Goal: Transaction & Acquisition: Purchase product/service

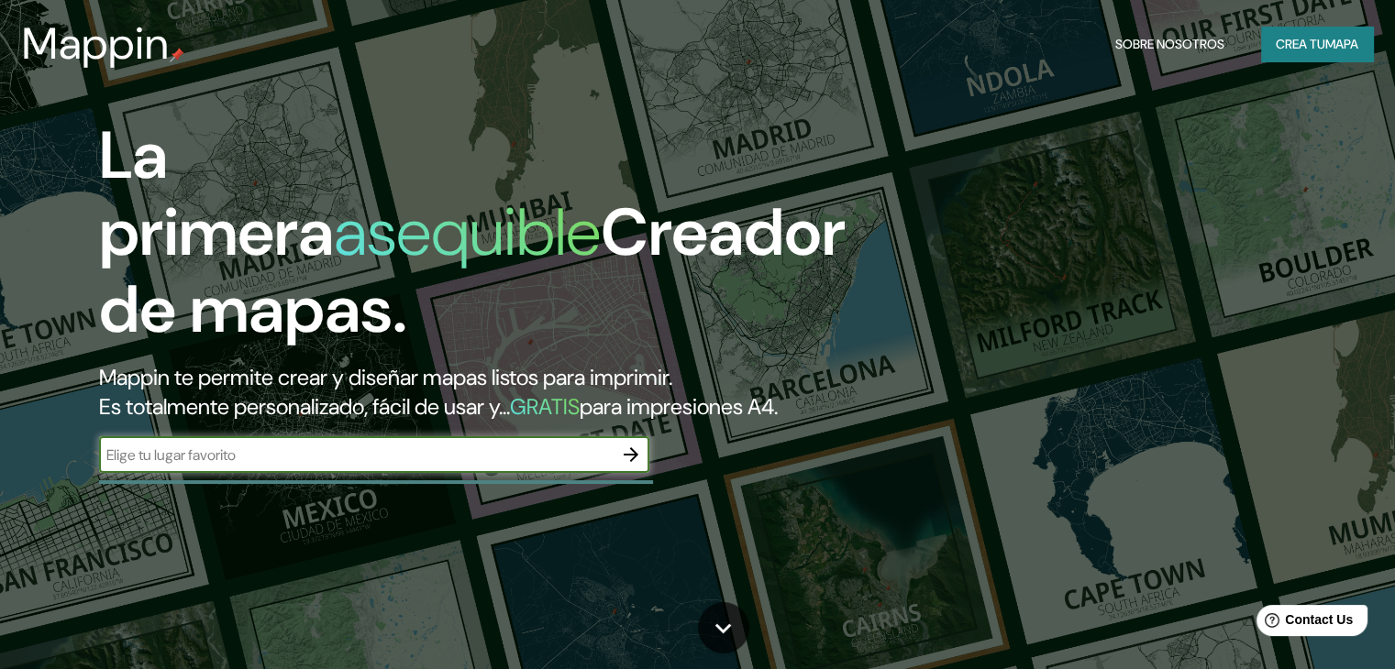
click at [262, 466] on input "text" at bounding box center [355, 455] width 513 height 21
type input "[GEOGRAPHIC_DATA]"
click at [631, 466] on icon "button" at bounding box center [631, 455] width 22 height 22
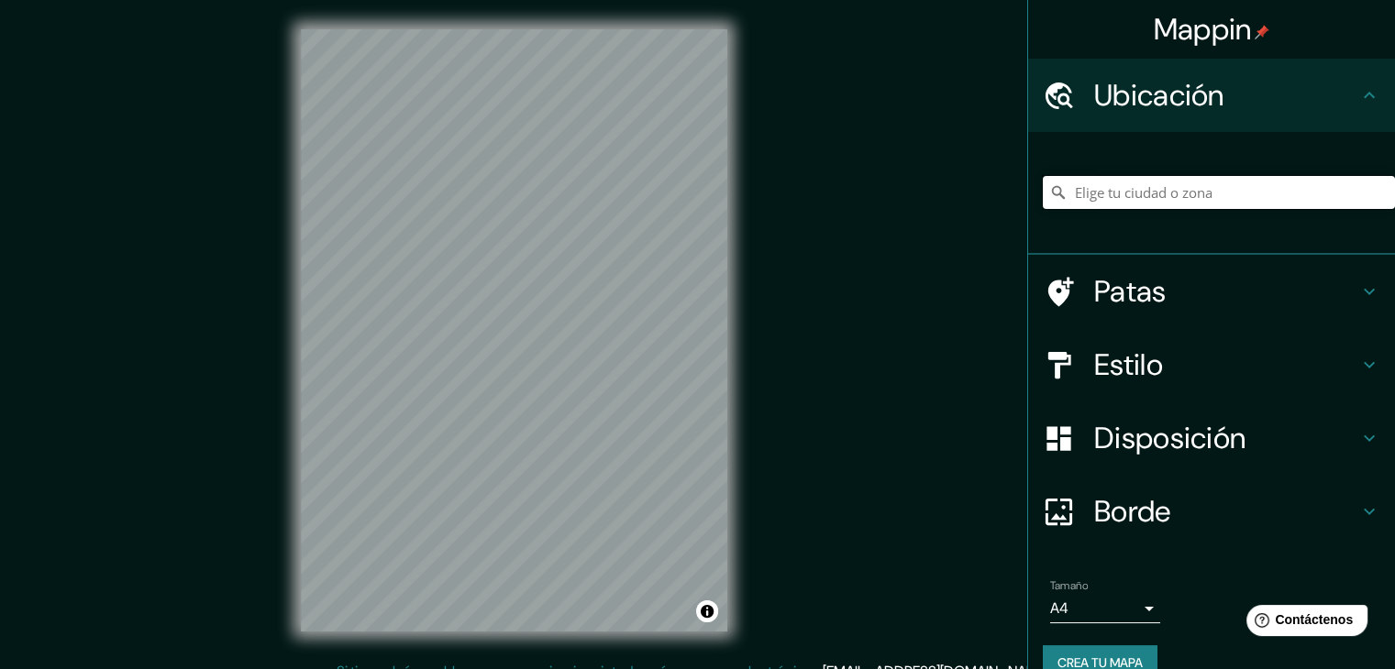
click at [1217, 180] on input "Elige tu ciudad o zona" at bounding box center [1219, 192] width 352 height 33
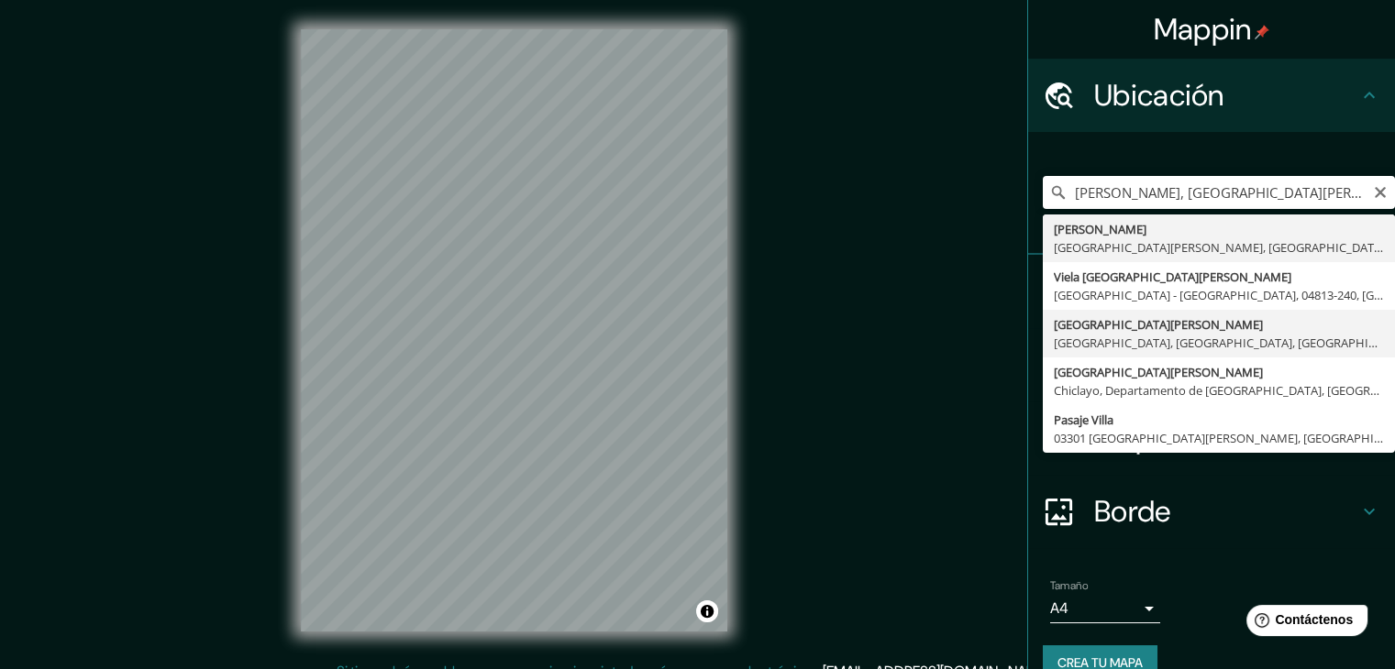
type input "[GEOGRAPHIC_DATA][PERSON_NAME], [GEOGRAPHIC_DATA], [GEOGRAPHIC_DATA], [GEOGRAPH…"
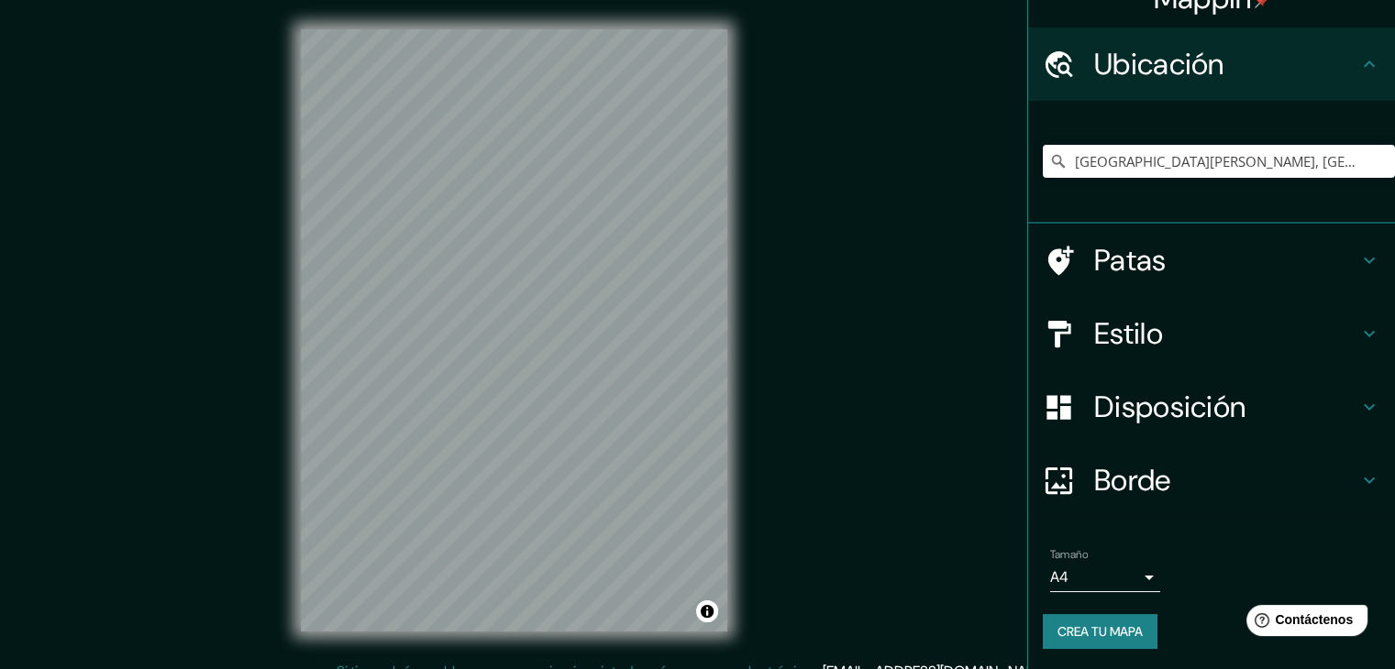
scroll to position [32, 0]
click at [1150, 333] on font "Estilo" at bounding box center [1128, 333] width 69 height 39
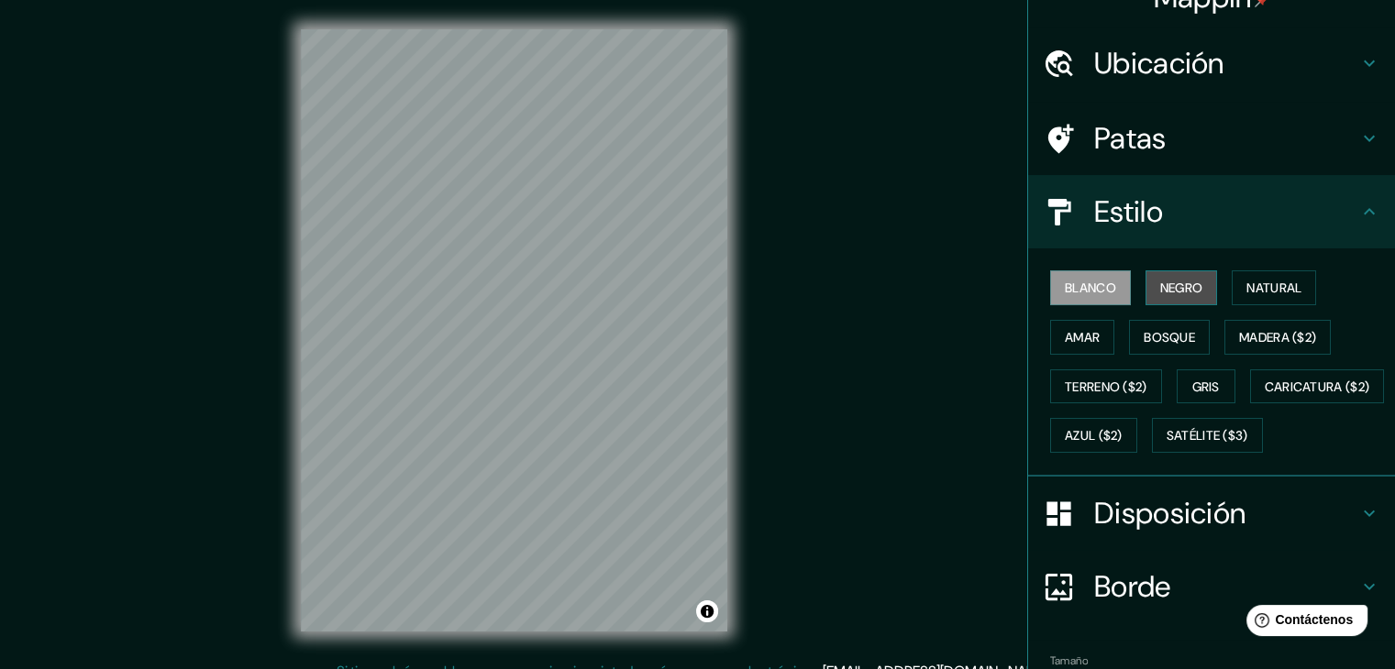
click at [1145, 273] on button "Negro" at bounding box center [1181, 287] width 72 height 35
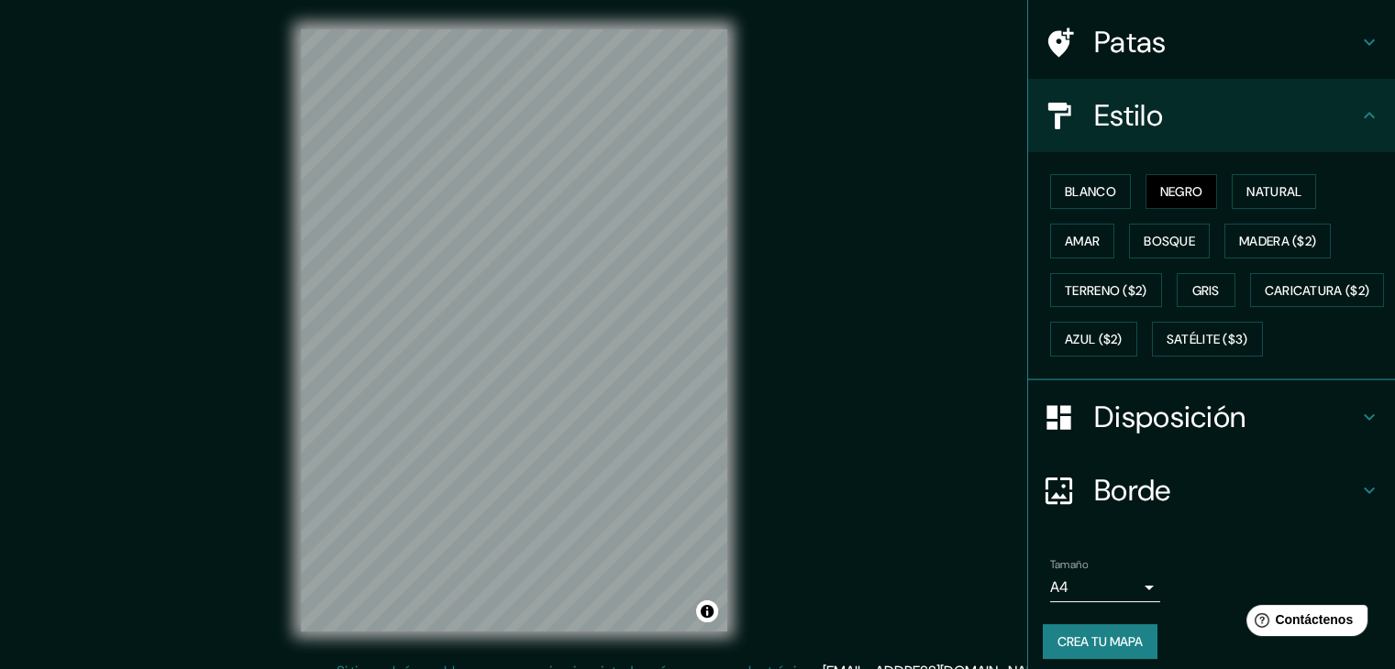
scroll to position [185, 0]
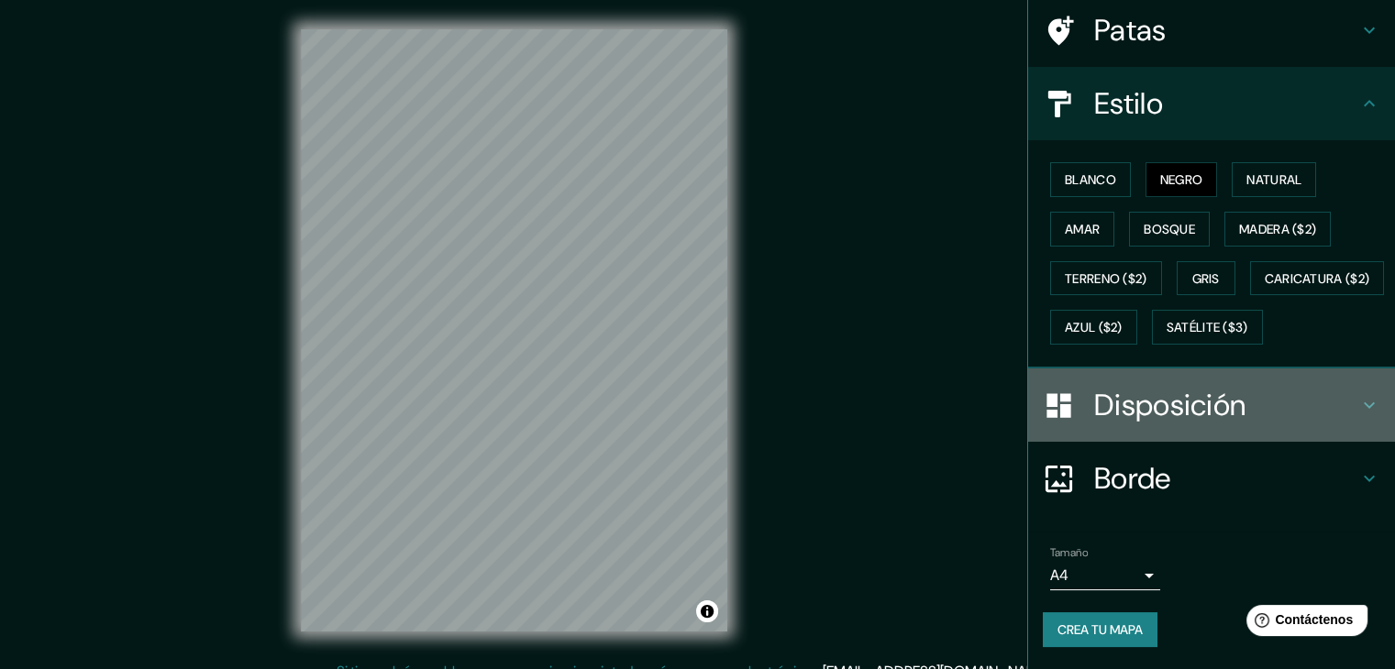
click at [1219, 411] on font "Disposición" at bounding box center [1169, 405] width 151 height 39
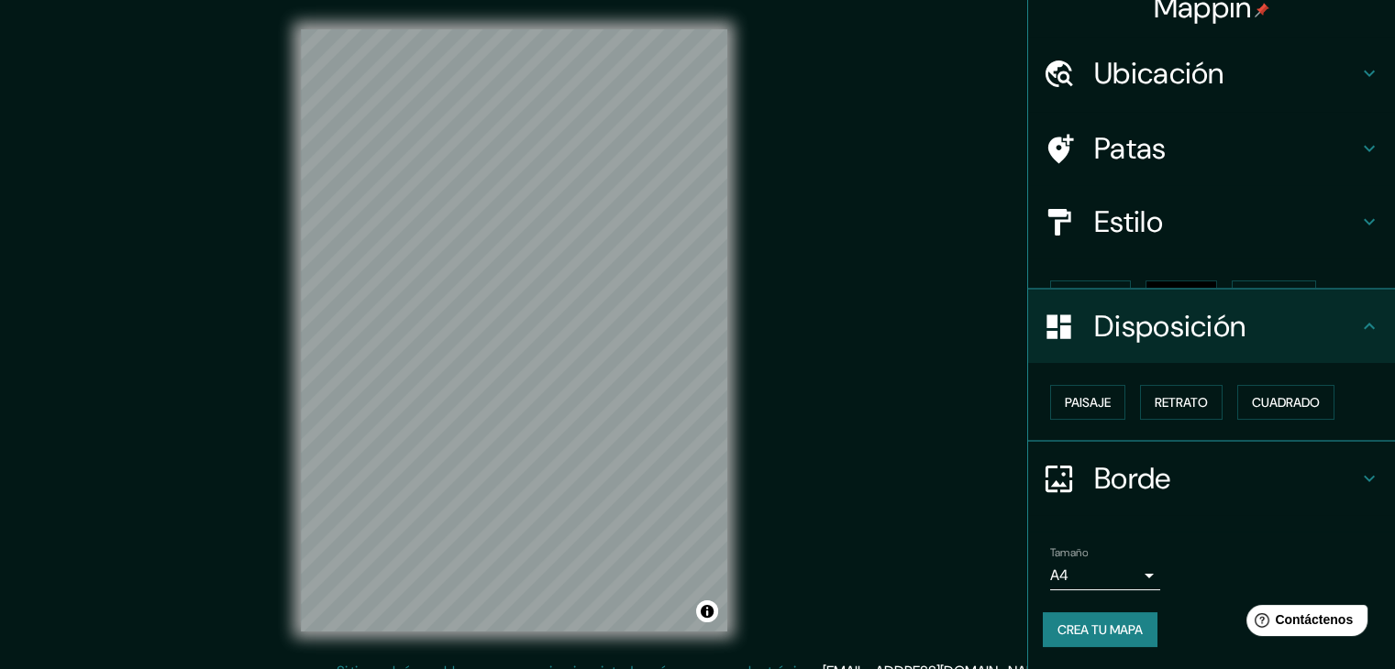
scroll to position [0, 0]
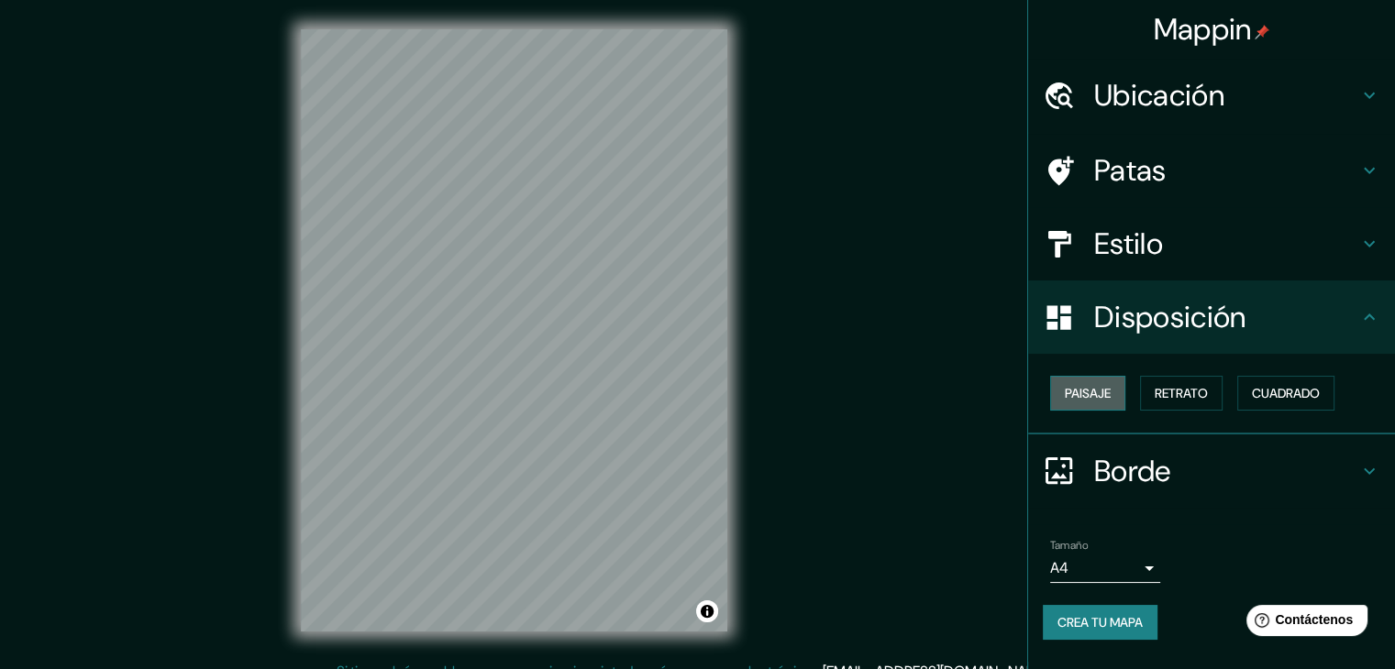
click at [1097, 403] on font "Paisaje" at bounding box center [1088, 393] width 46 height 24
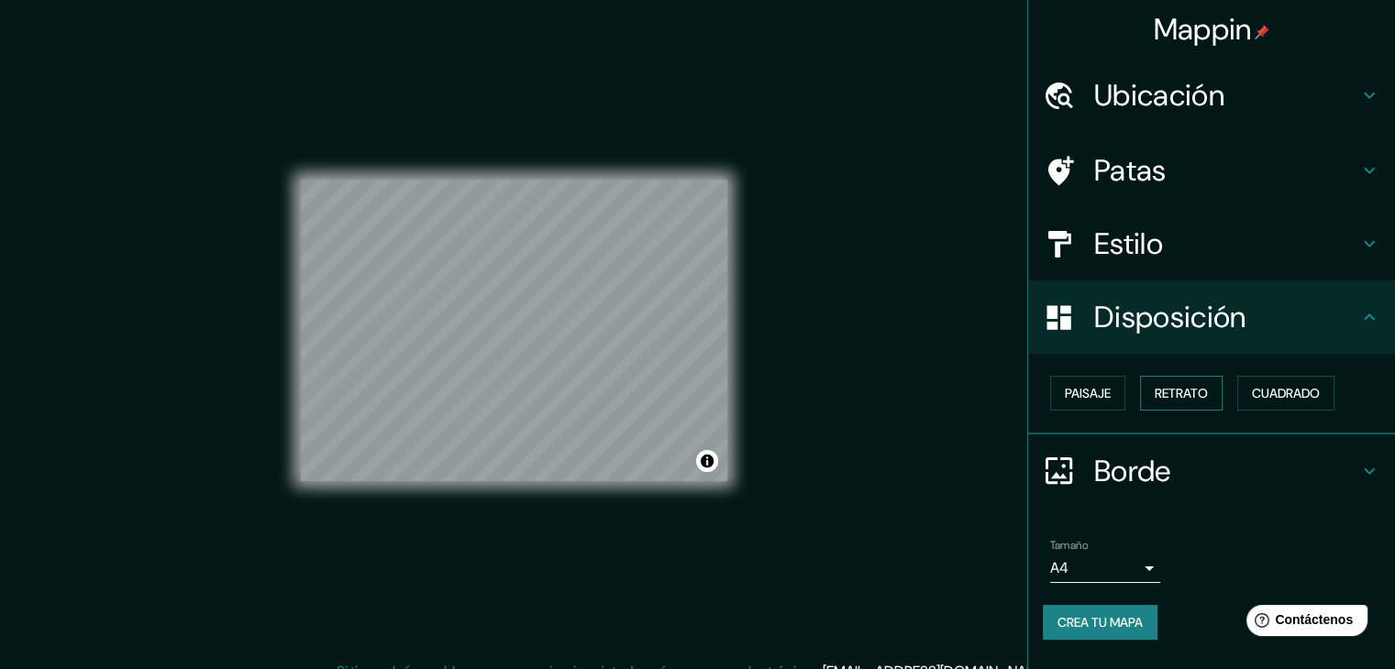
click at [1196, 386] on font "Retrato" at bounding box center [1180, 393] width 53 height 17
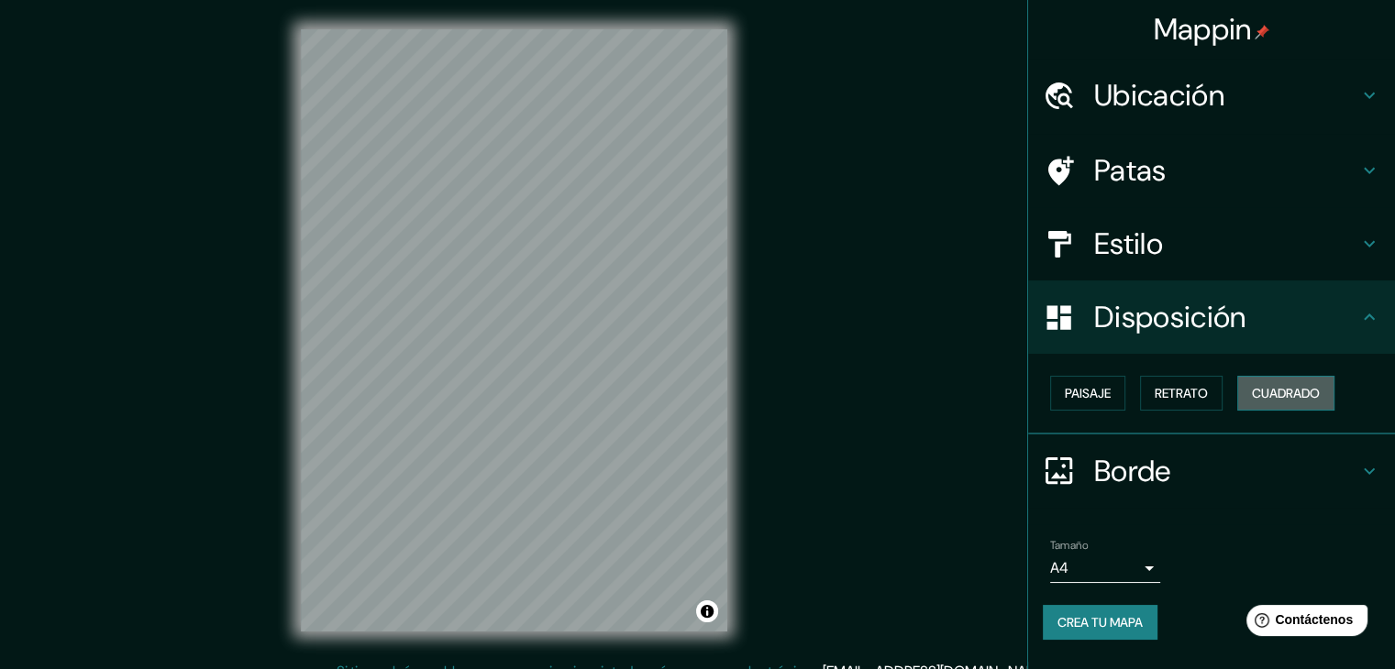
click at [1282, 393] on font "Cuadrado" at bounding box center [1286, 393] width 68 height 17
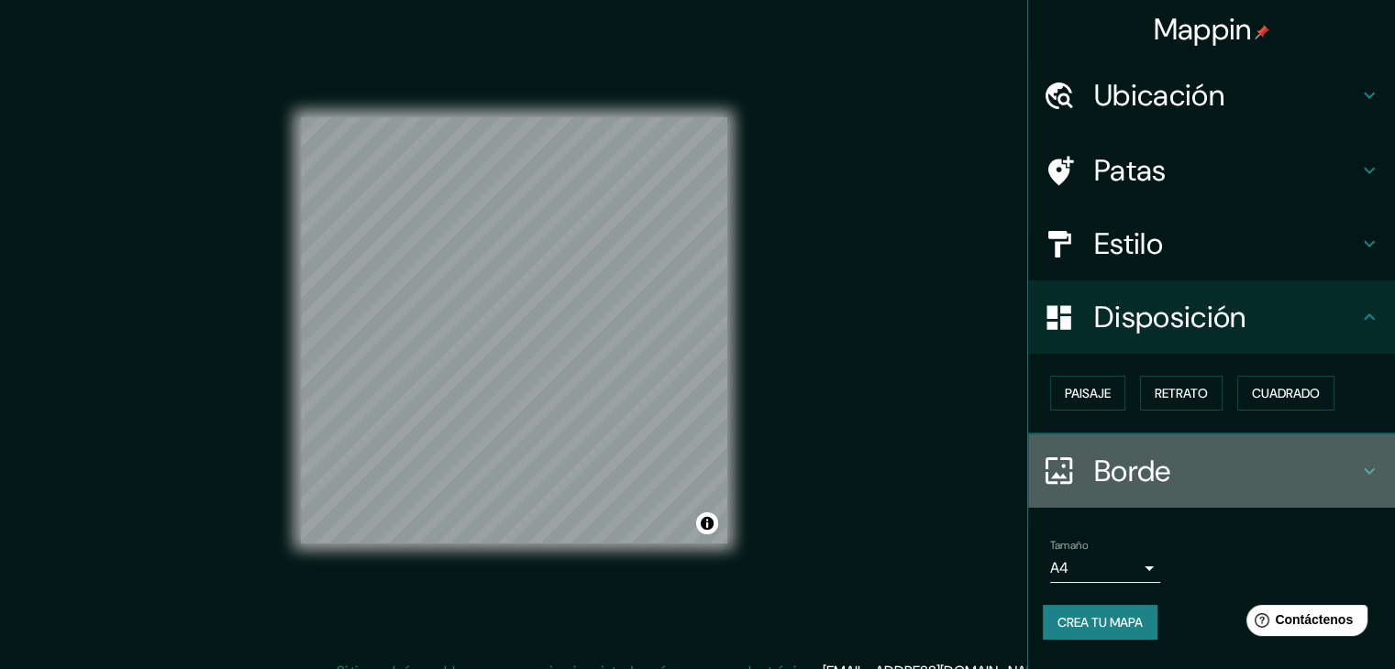
click at [1198, 474] on h4 "Borde" at bounding box center [1226, 471] width 264 height 37
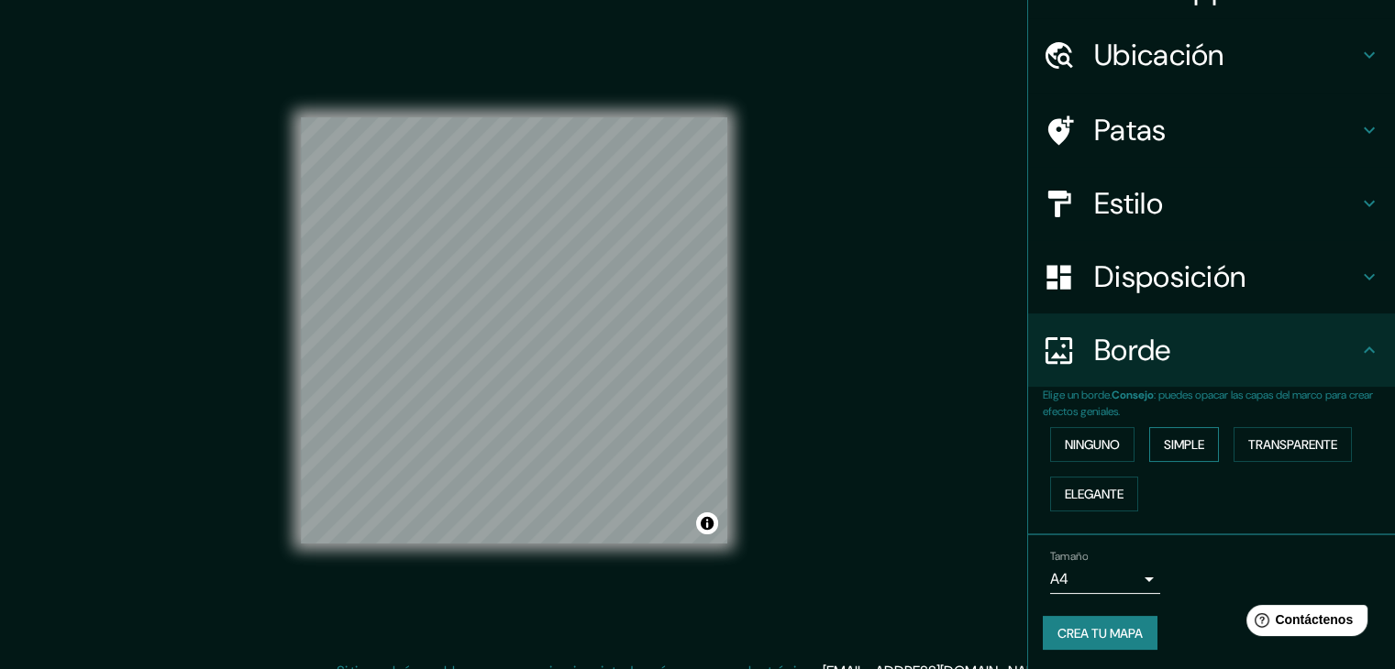
scroll to position [41, 0]
click at [1101, 436] on font "Ninguno" at bounding box center [1092, 444] width 55 height 17
click at [1164, 433] on font "Simple" at bounding box center [1184, 444] width 40 height 24
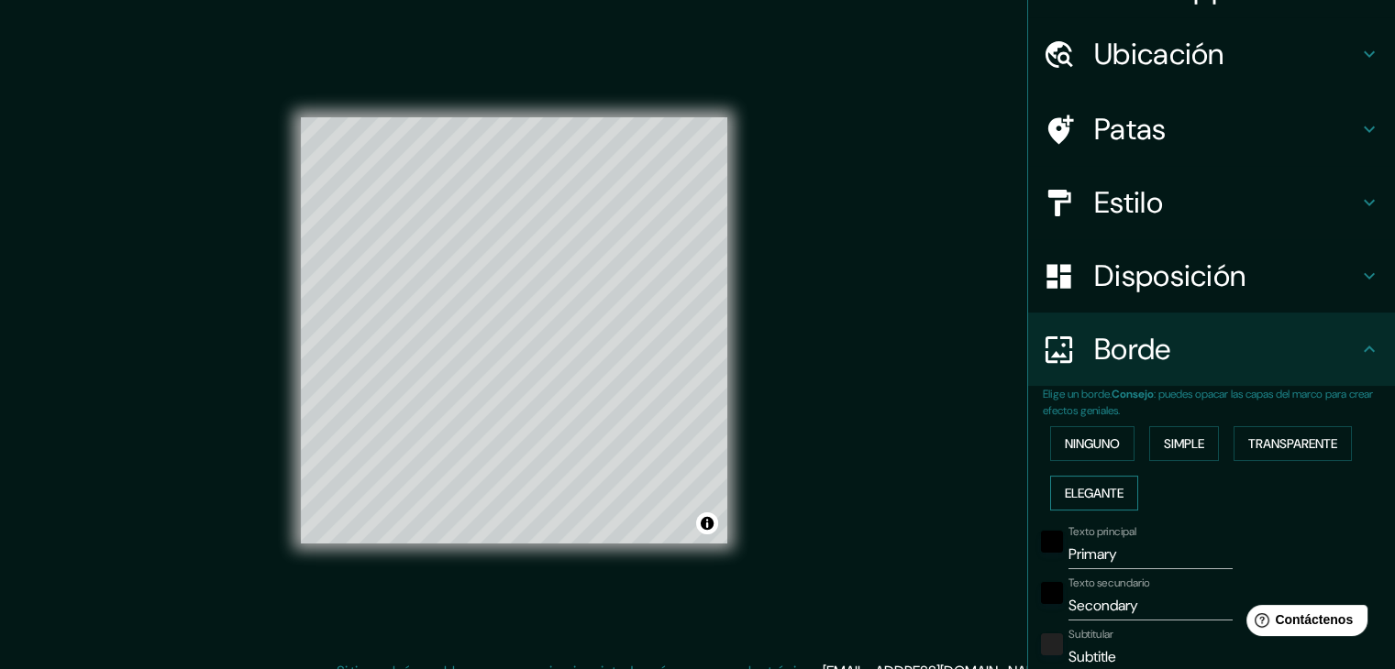
click at [1089, 496] on font "Elegante" at bounding box center [1094, 493] width 59 height 17
click at [1296, 426] on button "Transparente" at bounding box center [1292, 443] width 118 height 35
click at [1082, 450] on font "Ninguno" at bounding box center [1092, 444] width 55 height 17
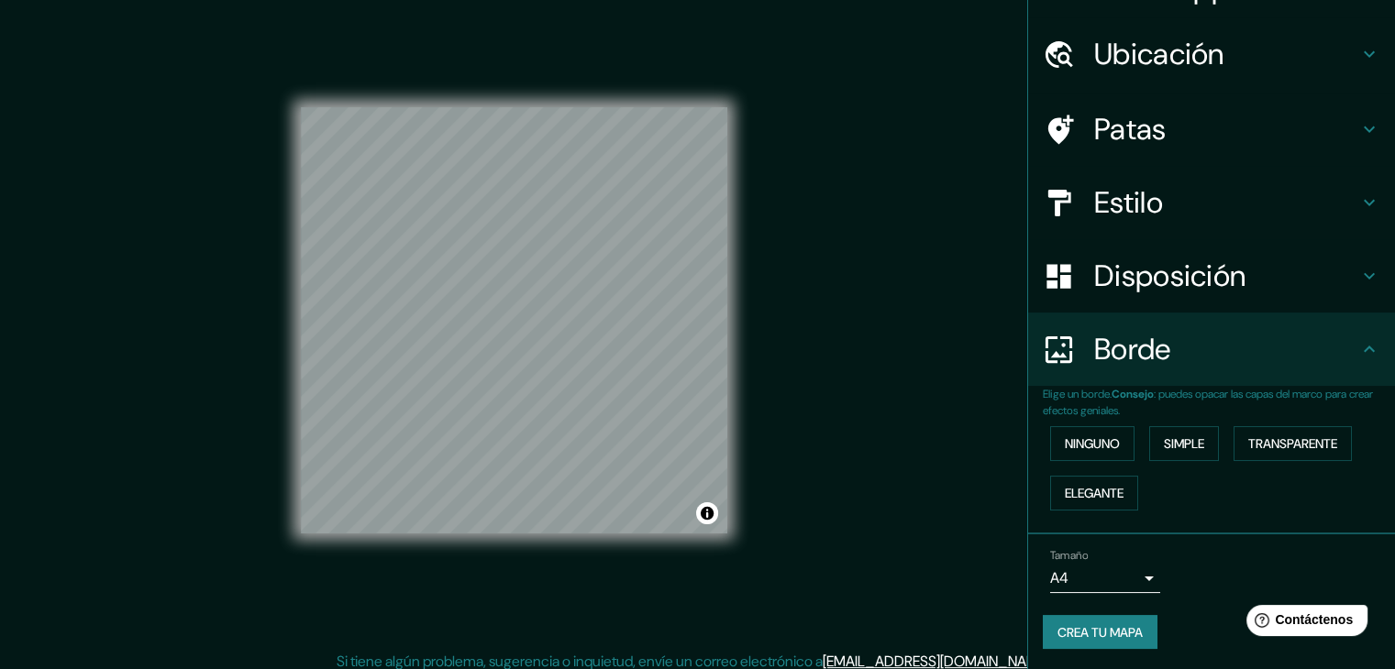
scroll to position [21, 0]
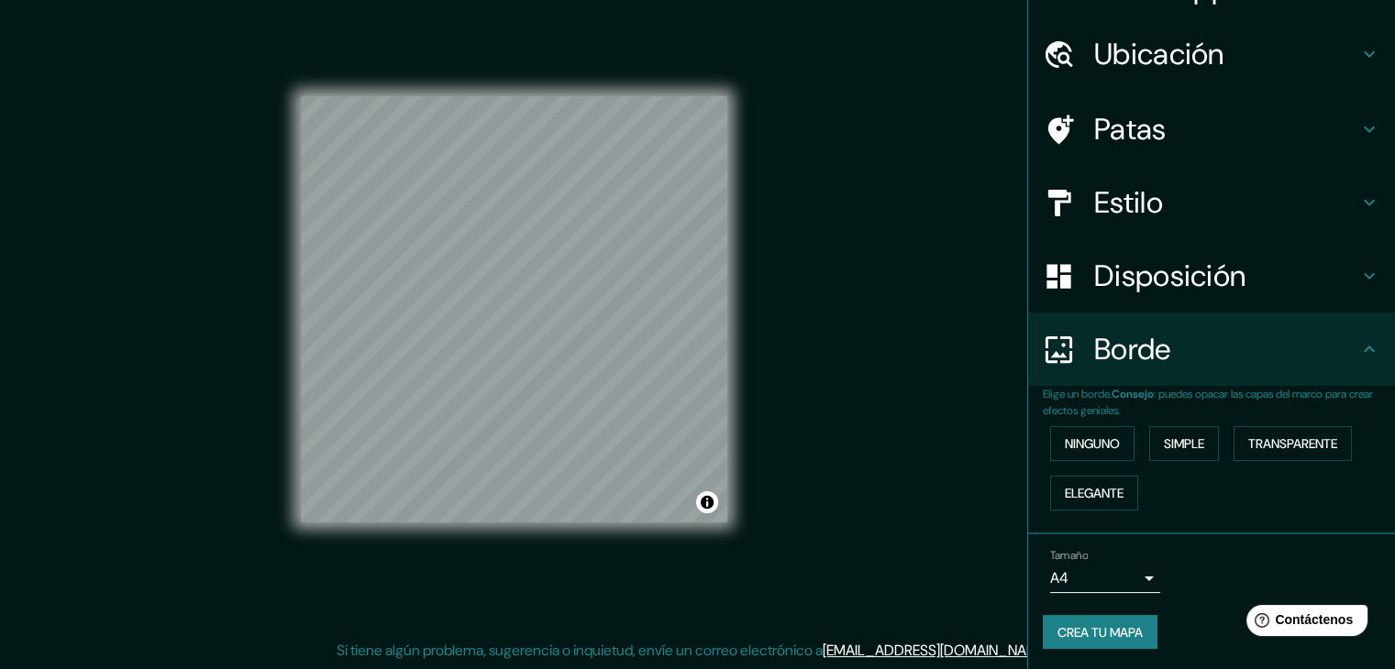
click at [1153, 201] on h4 "Estilo" at bounding box center [1226, 202] width 264 height 37
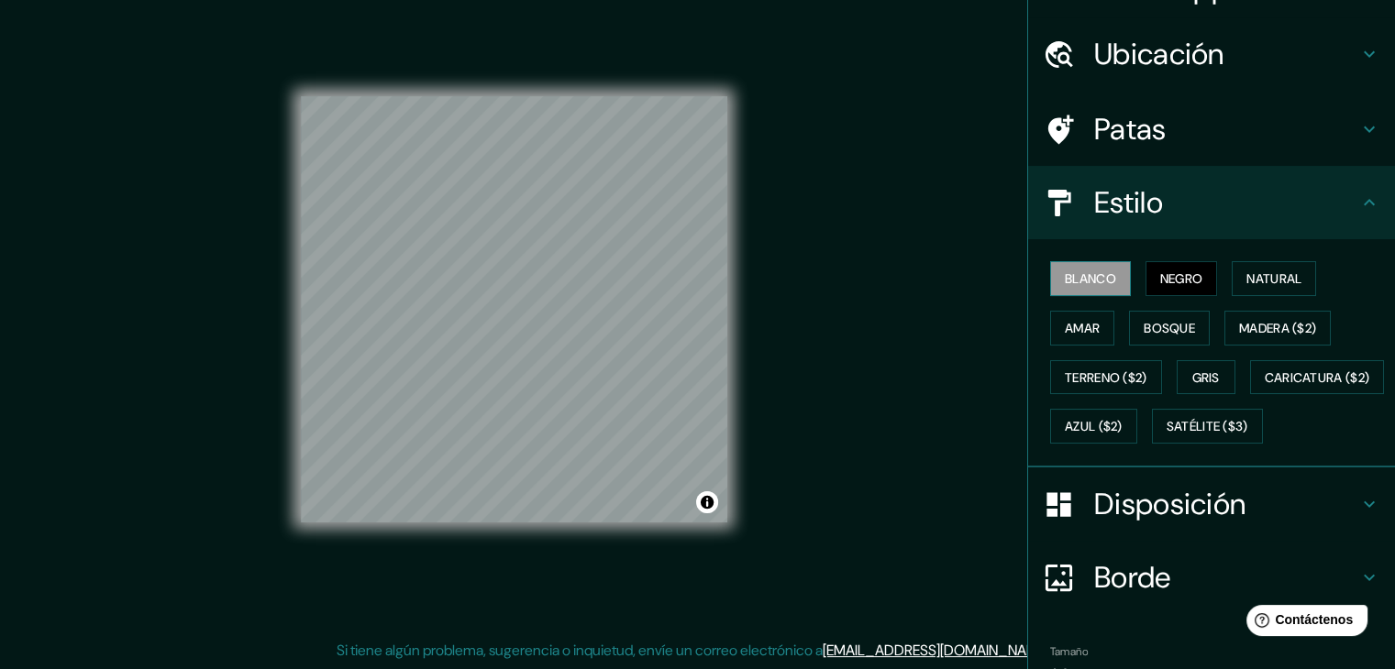
click at [1087, 286] on font "Blanco" at bounding box center [1090, 279] width 51 height 24
click at [1177, 271] on font "Negro" at bounding box center [1181, 278] width 43 height 17
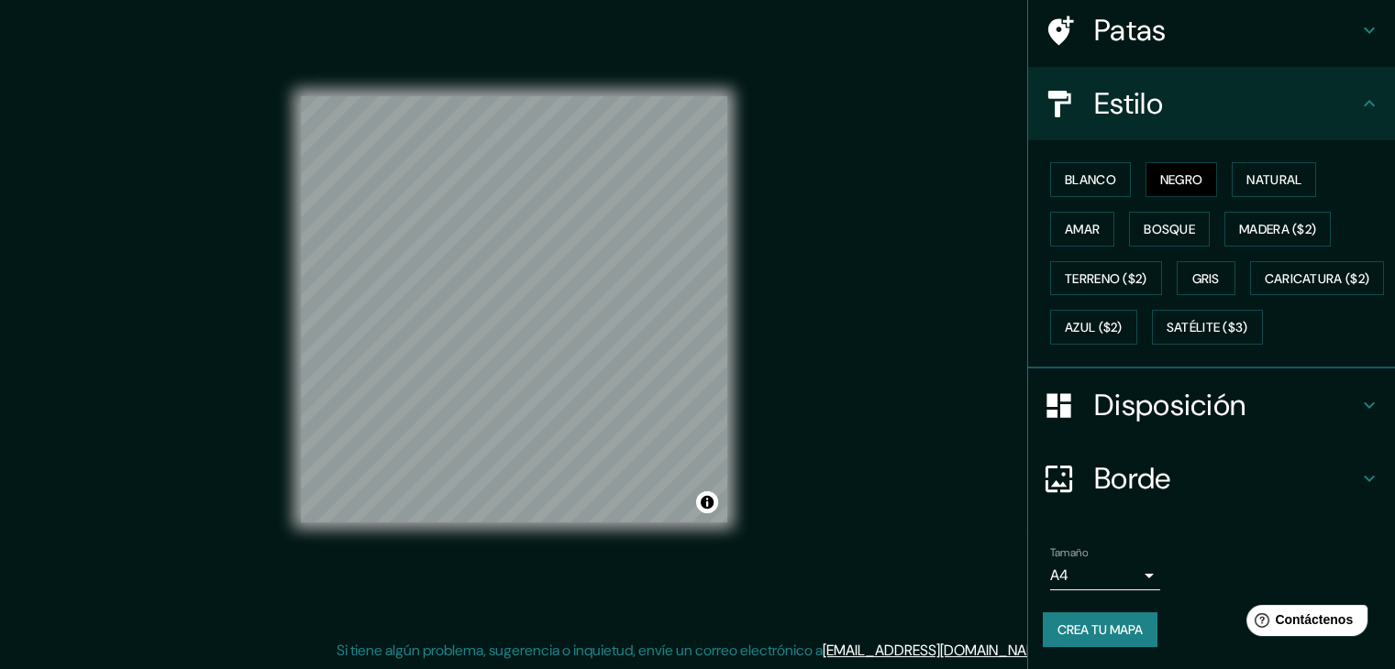
scroll to position [185, 0]
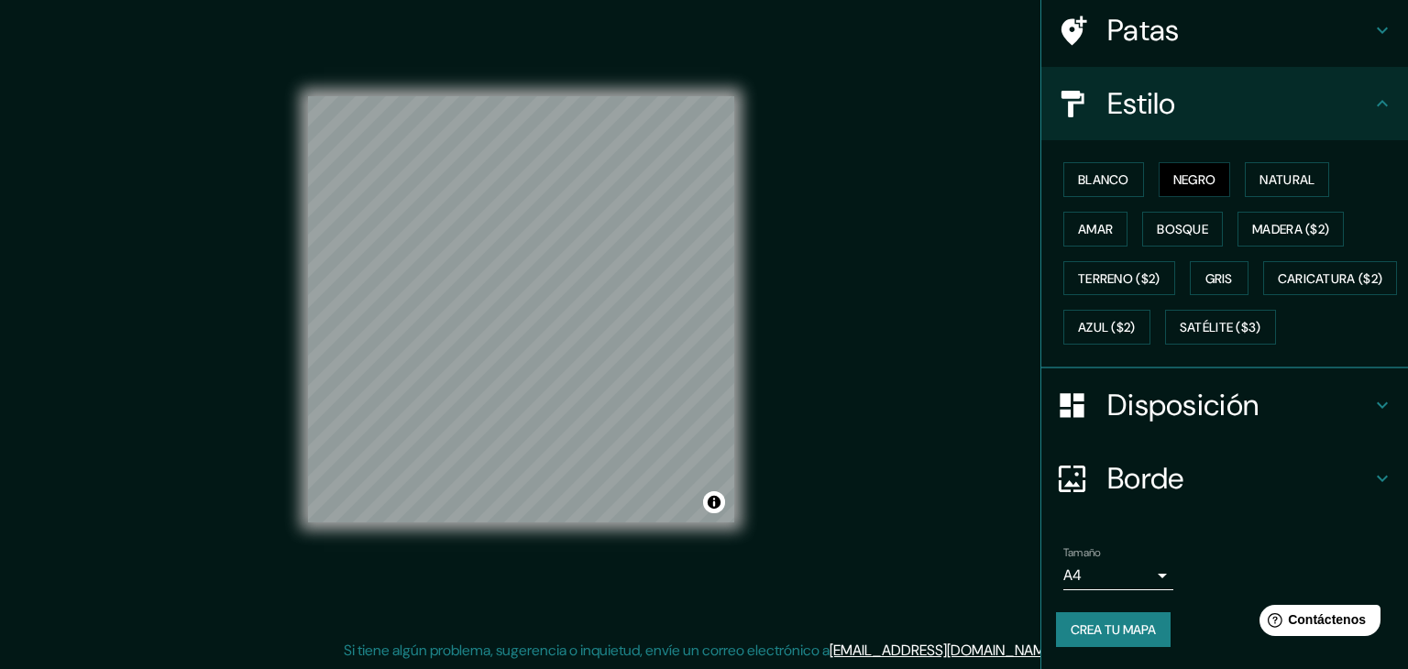
click at [1058, 573] on body "Mappin Ubicación [GEOGRAPHIC_DATA][PERSON_NAME], [GEOGRAPHIC_DATA], [GEOGRAPHIC…" at bounding box center [704, 313] width 1408 height 669
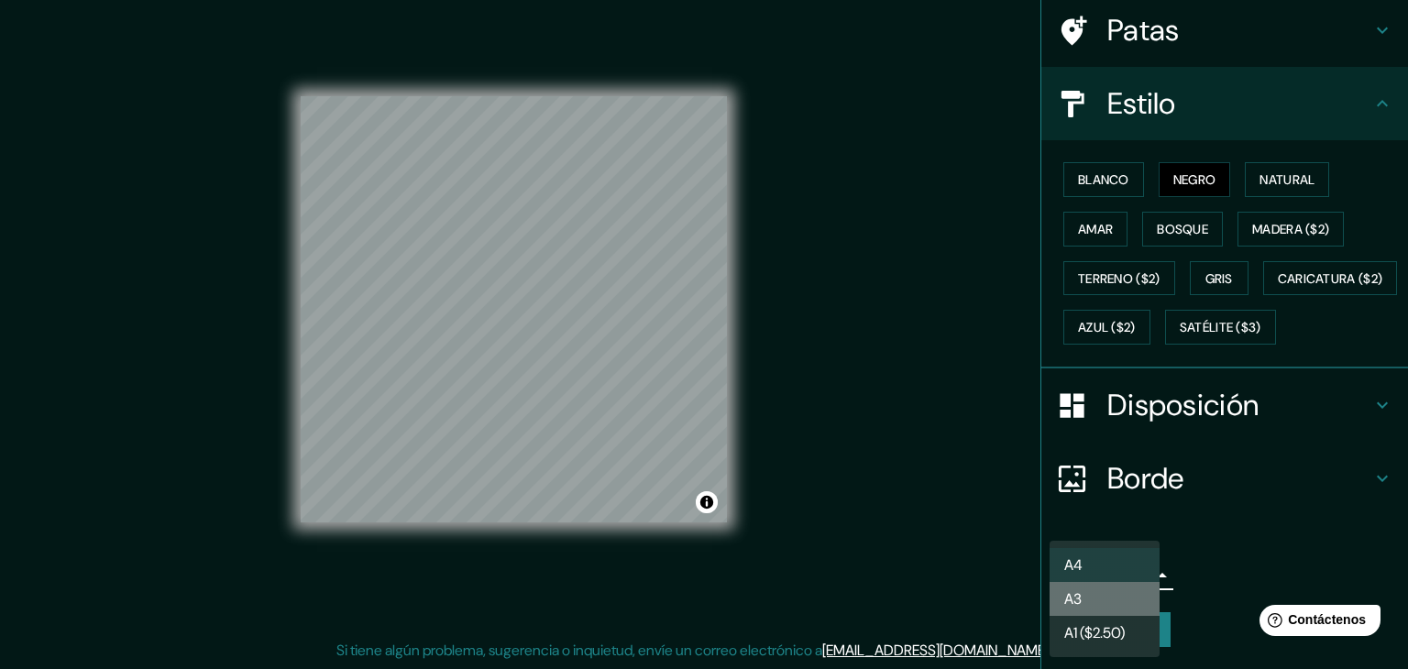
click at [1076, 588] on font "A3" at bounding box center [1073, 599] width 17 height 23
type input "a4"
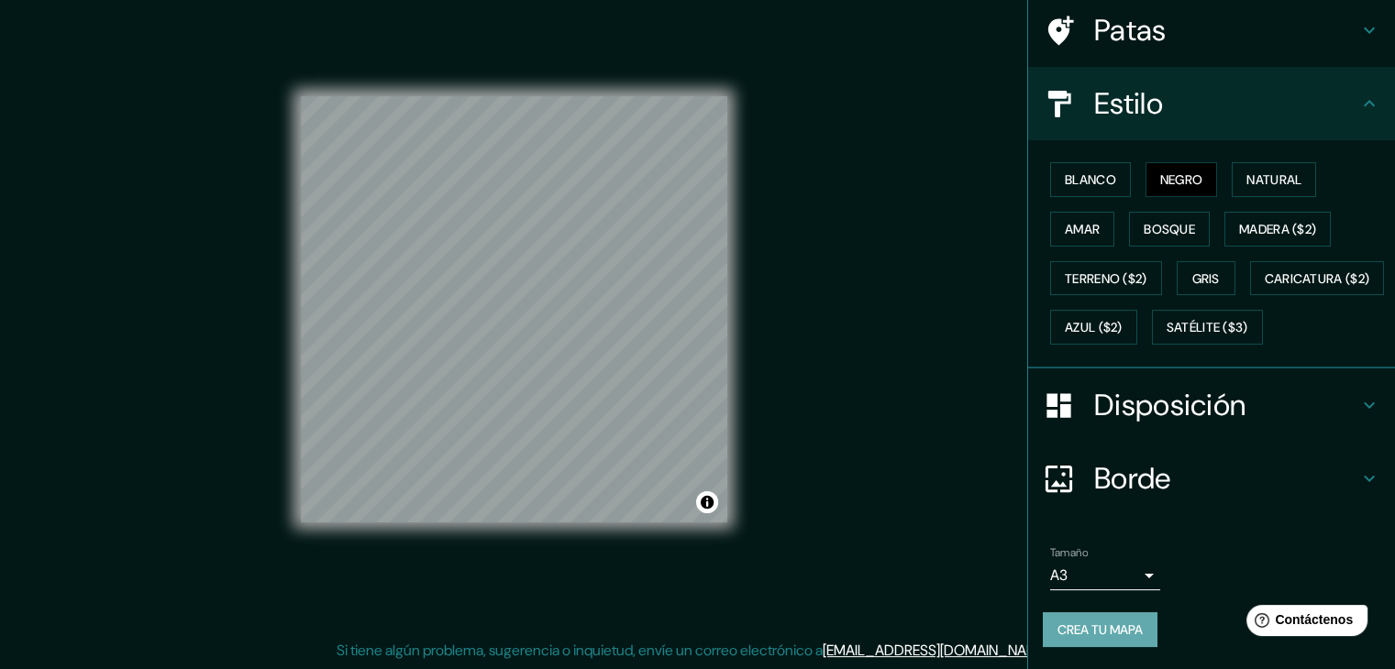
click at [1081, 627] on font "Crea tu mapa" at bounding box center [1099, 630] width 85 height 17
click at [1066, 628] on font "Crea tu mapa" at bounding box center [1099, 630] width 85 height 17
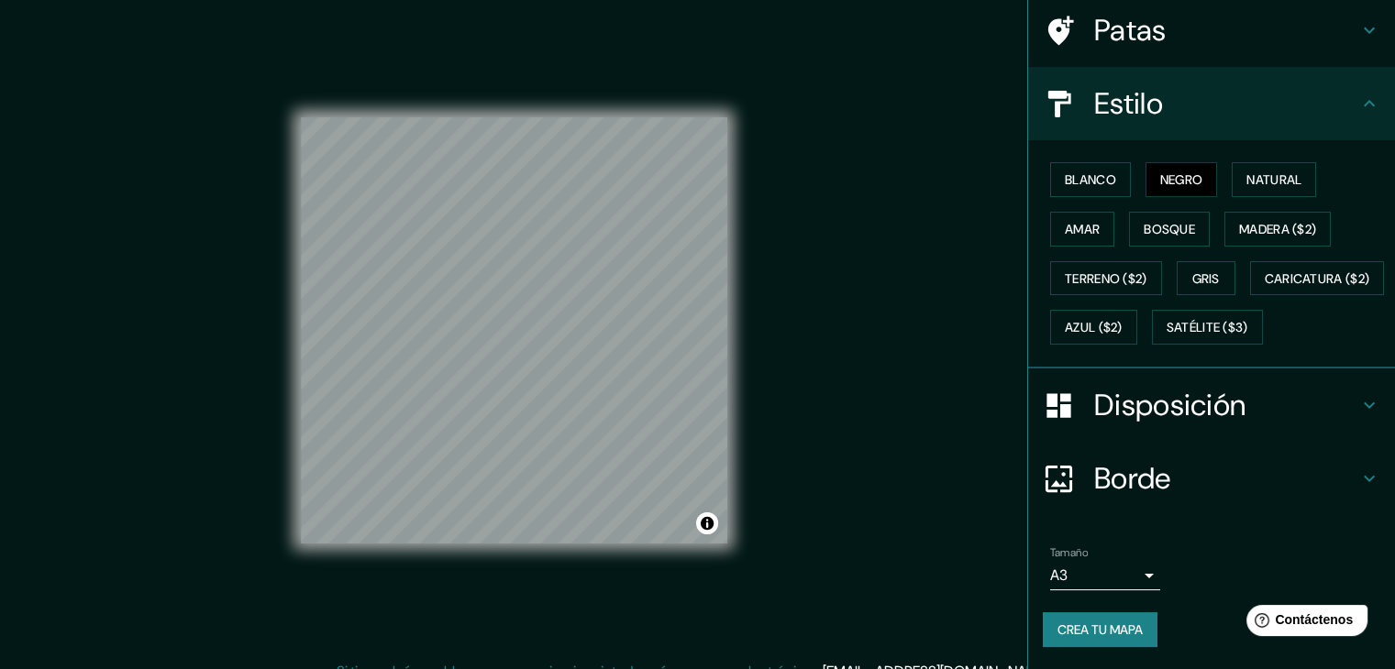
scroll to position [21, 0]
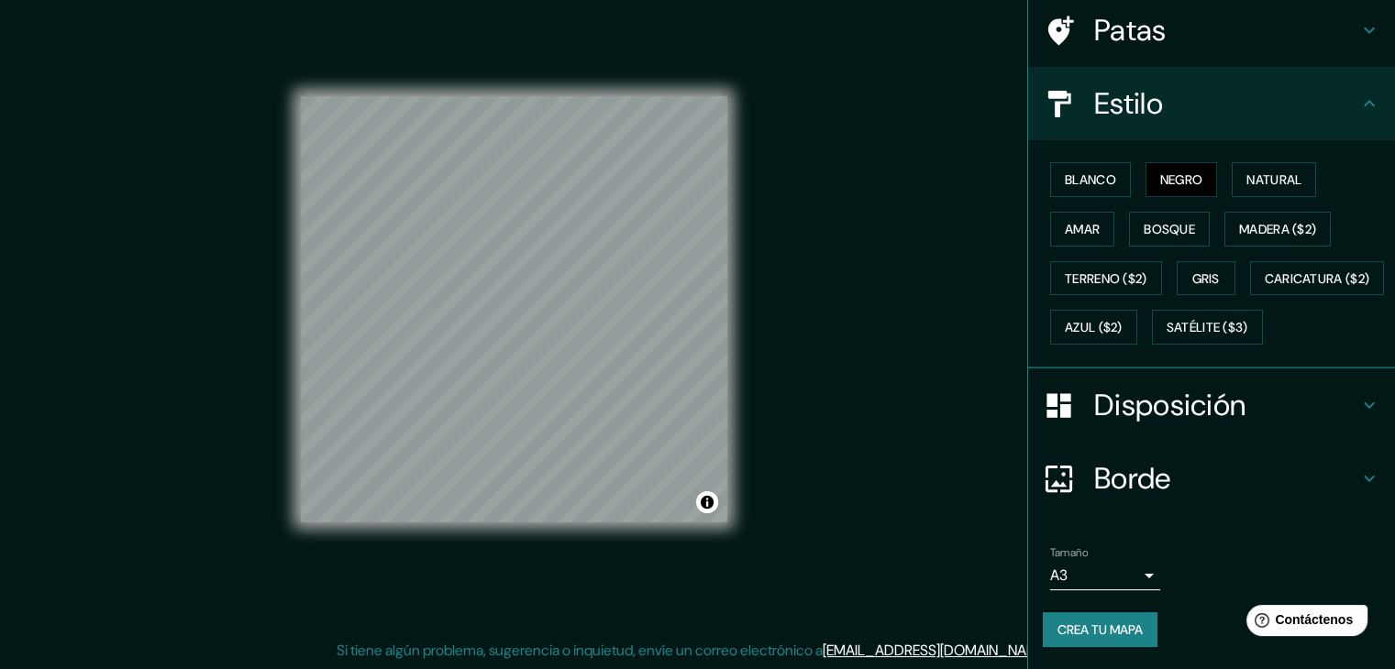
click at [1131, 478] on font "Borde" at bounding box center [1132, 478] width 77 height 39
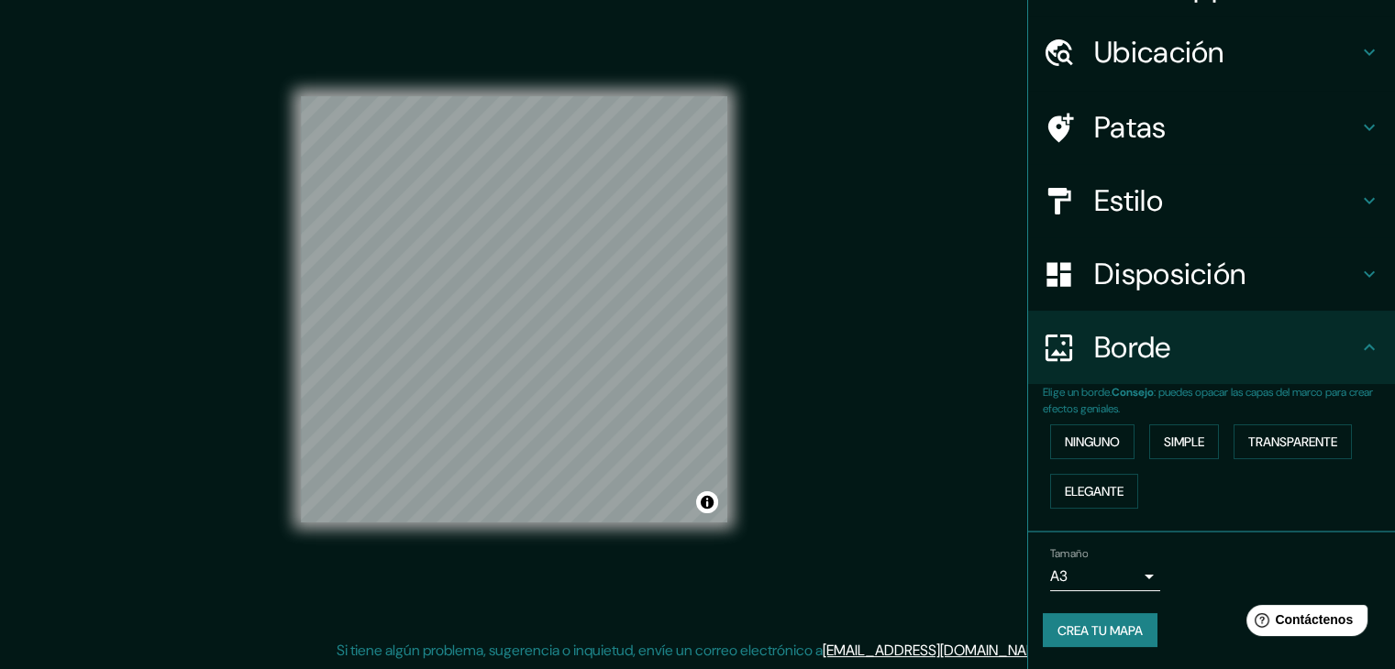
scroll to position [41, 0]
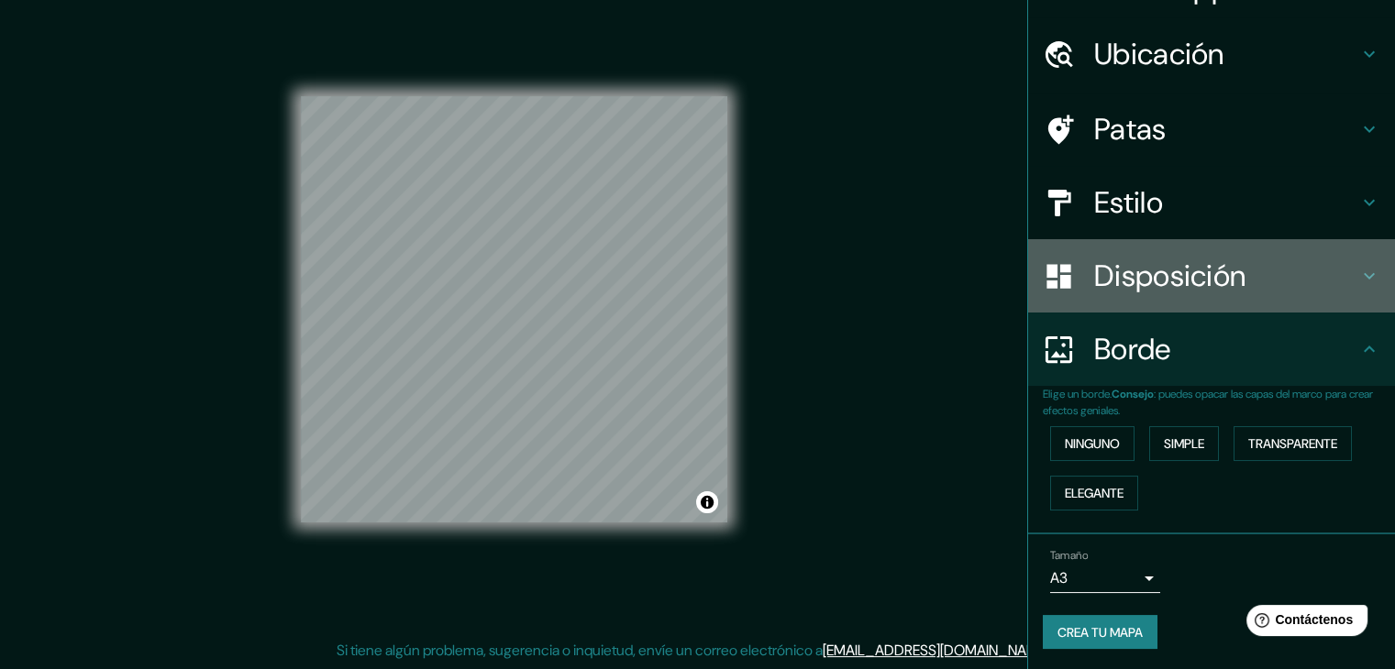
click at [1124, 290] on font "Disposición" at bounding box center [1169, 276] width 151 height 39
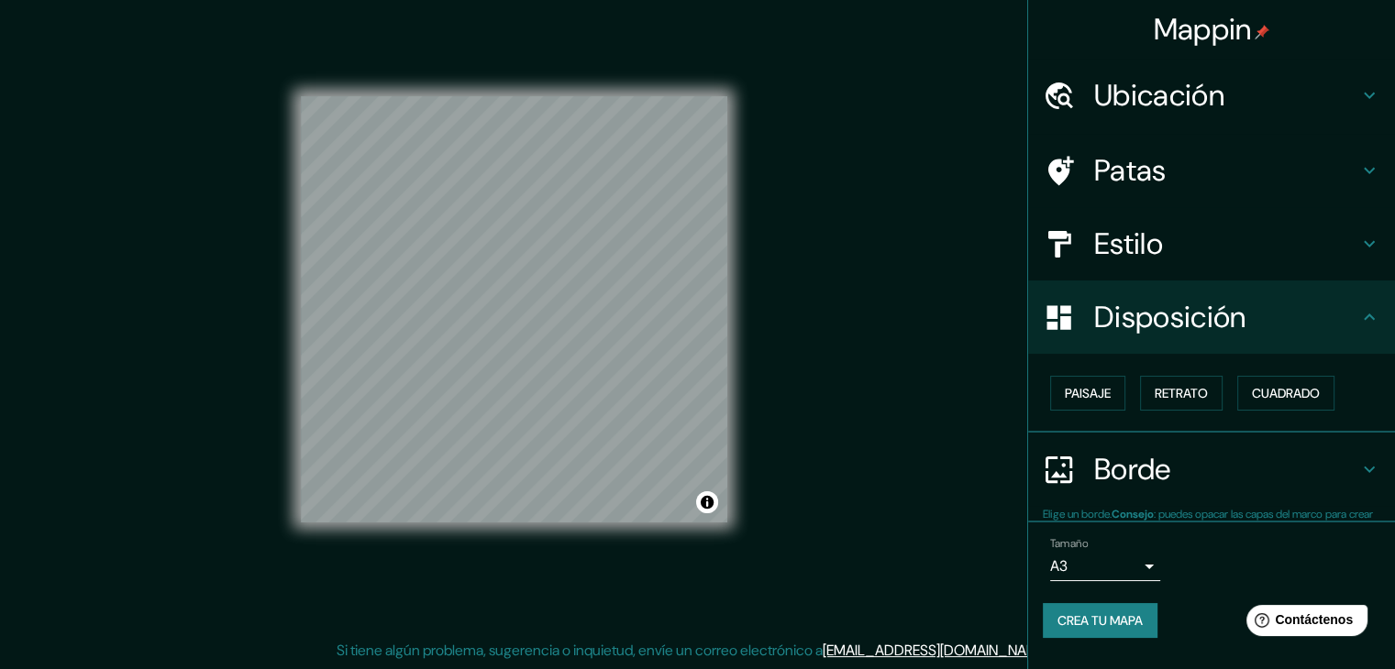
scroll to position [0, 0]
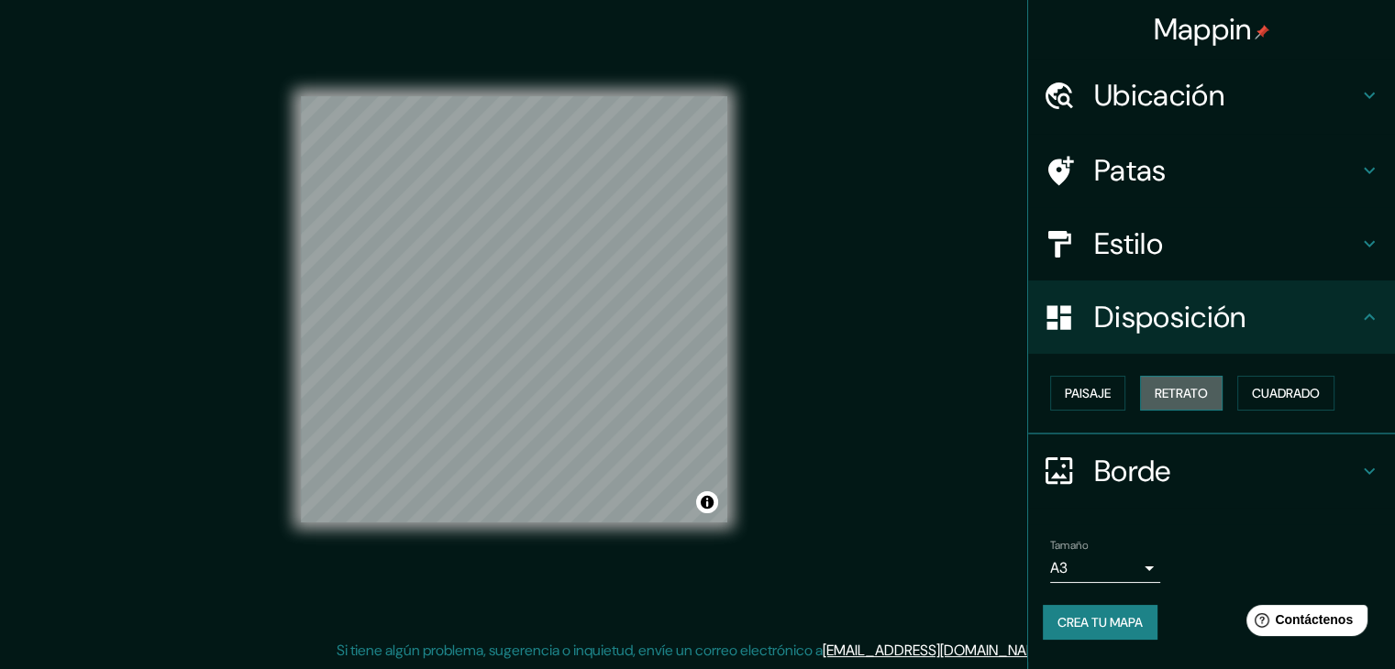
click at [1170, 397] on font "Retrato" at bounding box center [1180, 393] width 53 height 17
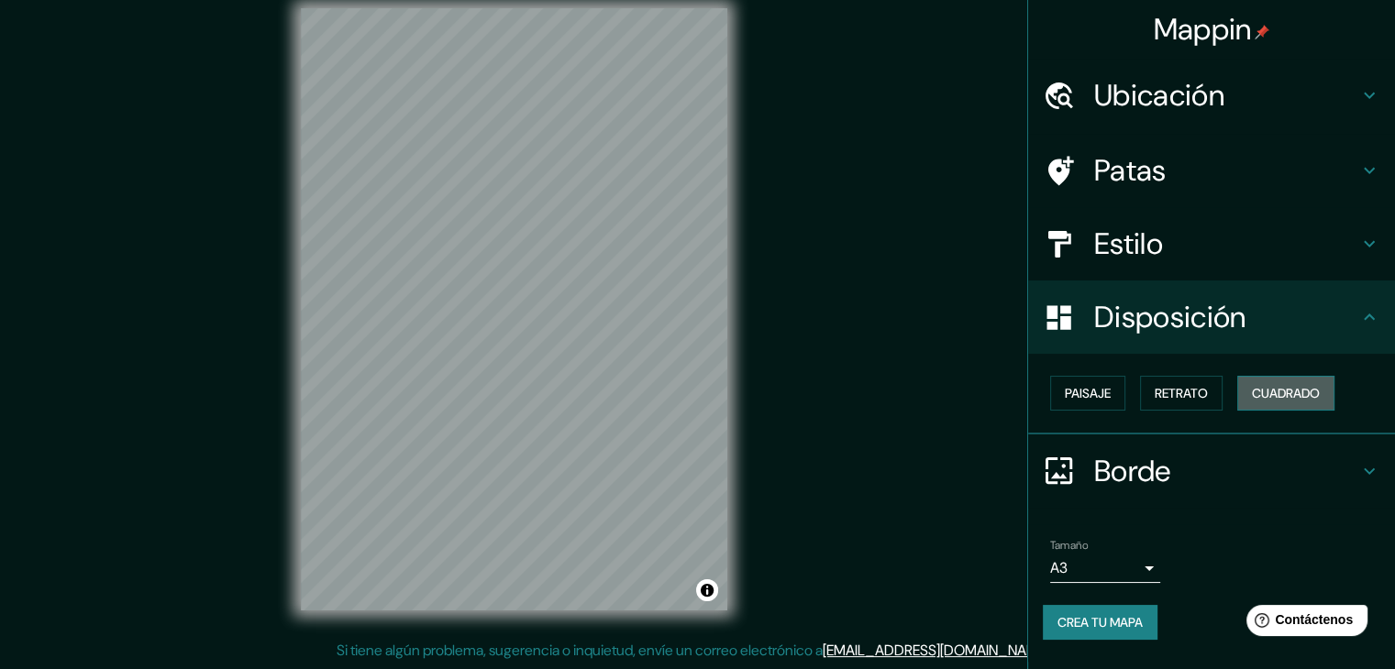
click at [1309, 381] on font "Cuadrado" at bounding box center [1286, 393] width 68 height 24
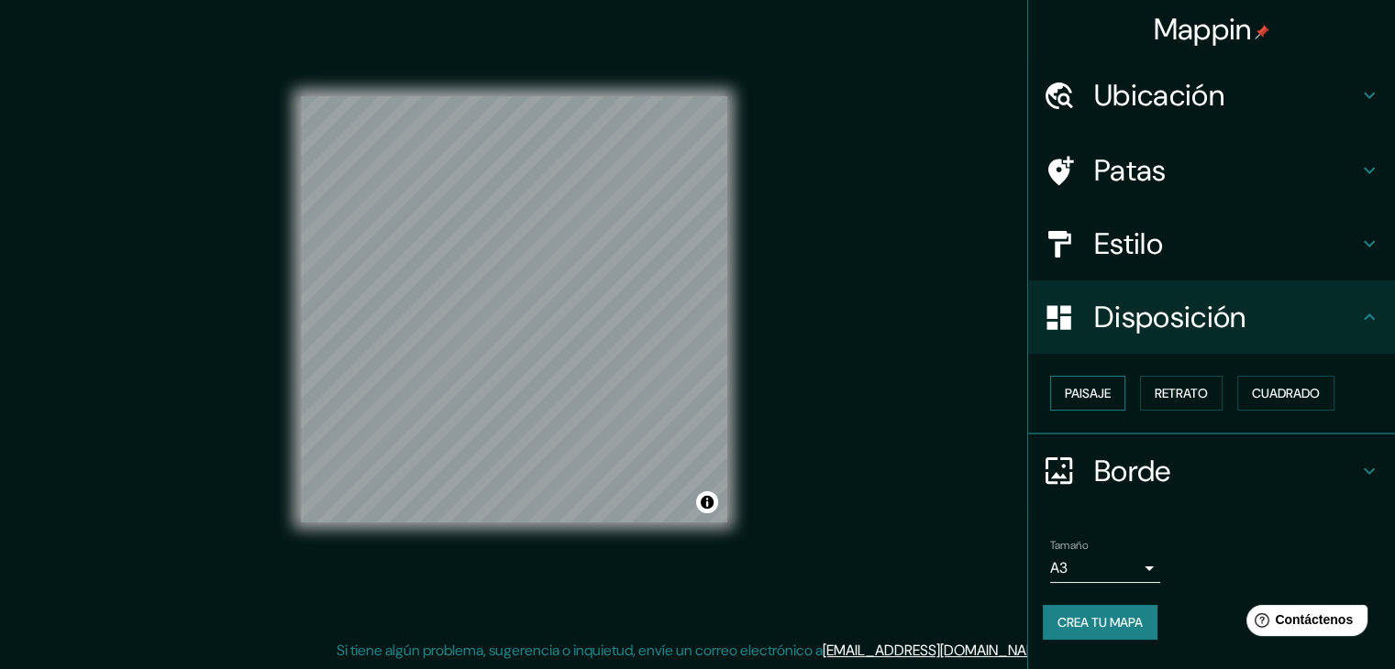
click at [1110, 396] on font "Paisaje" at bounding box center [1088, 393] width 46 height 17
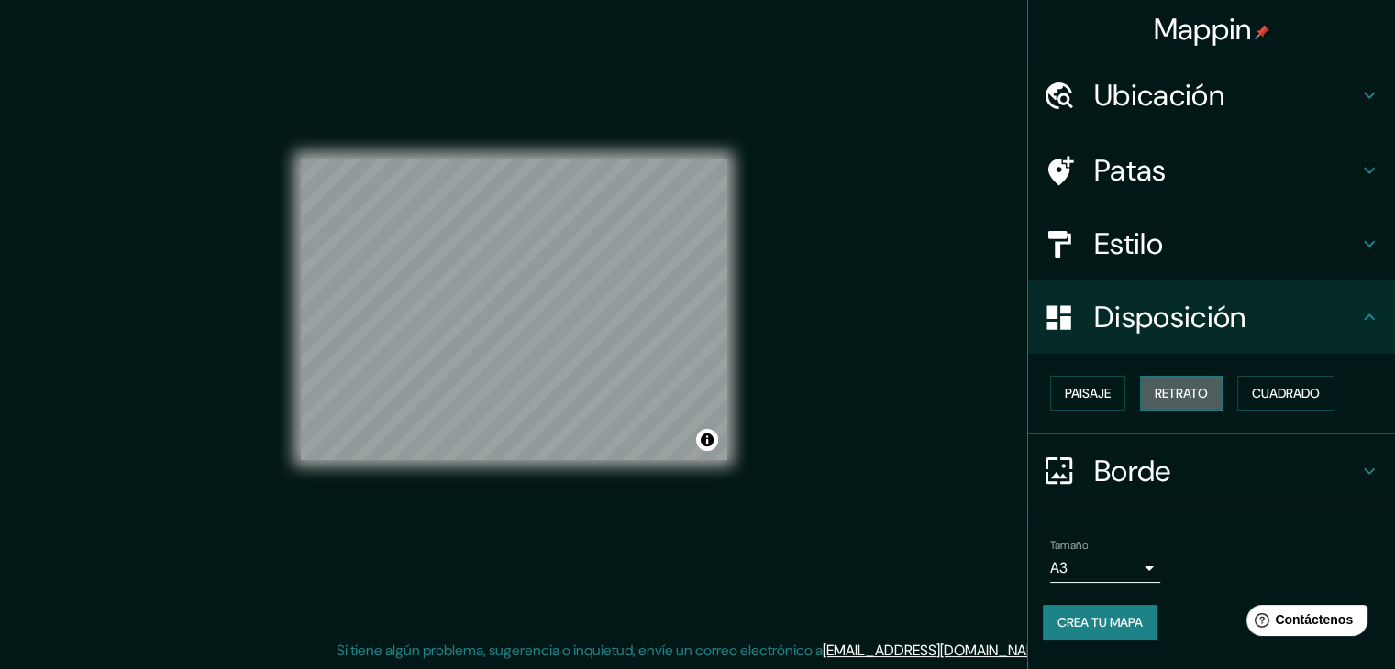
click at [1179, 387] on font "Retrato" at bounding box center [1180, 393] width 53 height 17
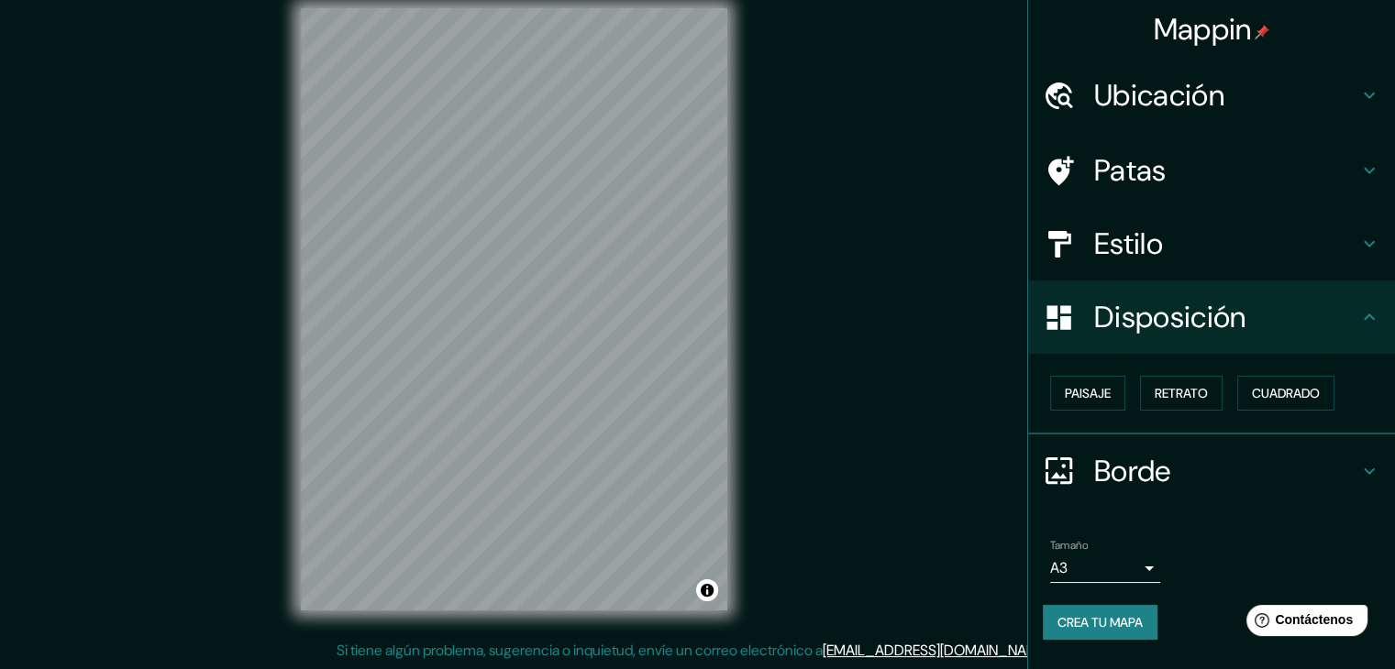
click at [927, 348] on div "Mappin Ubicación [GEOGRAPHIC_DATA][PERSON_NAME], [GEOGRAPHIC_DATA], [GEOGRAPHIC…" at bounding box center [697, 324] width 1395 height 690
click at [1136, 621] on font "Crea tu mapa" at bounding box center [1099, 622] width 85 height 17
